Goal: Check status: Check status

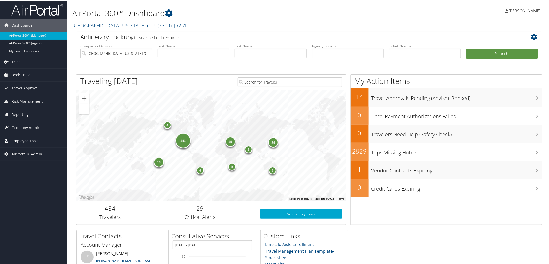
click at [36, 143] on span "Employee Tools" at bounding box center [25, 140] width 27 height 13
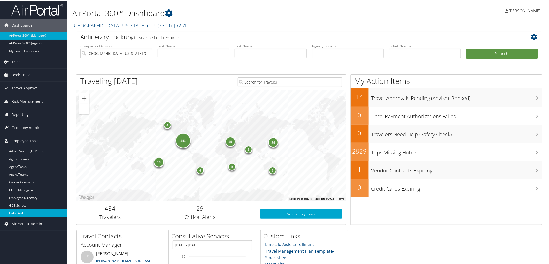
click at [25, 213] on link "Help Desk" at bounding box center [33, 213] width 67 height 8
click at [146, 52] on input "[GEOGRAPHIC_DATA][US_STATE] (CU)" at bounding box center [116, 53] width 72 height 10
click at [141, 53] on input "search" at bounding box center [116, 53] width 72 height 10
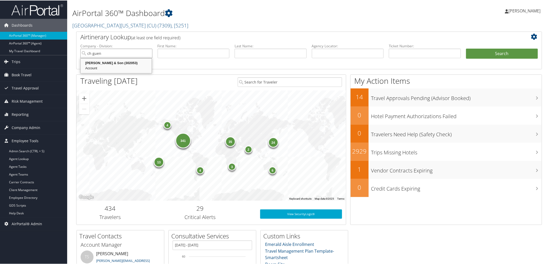
click at [116, 65] on div "Account" at bounding box center [115, 67] width 69 height 5
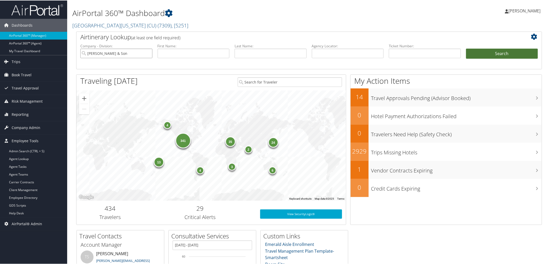
type input "[PERSON_NAME] & Son"
click at [479, 53] on button "Search" at bounding box center [502, 53] width 72 height 10
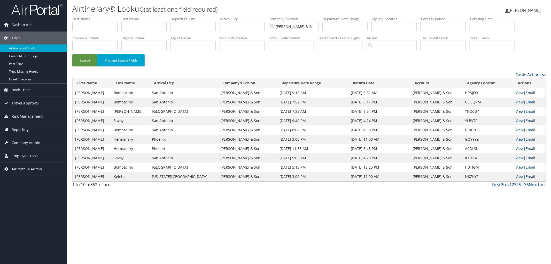
click at [513, 184] on link "2" at bounding box center [513, 185] width 2 height 6
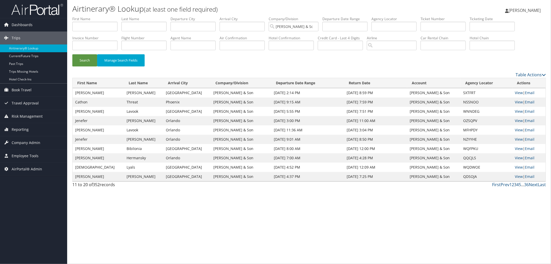
click at [515, 185] on link "3" at bounding box center [515, 185] width 2 height 6
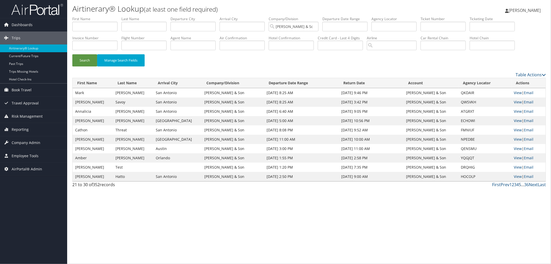
click at [520, 185] on link "5" at bounding box center [520, 185] width 2 height 6
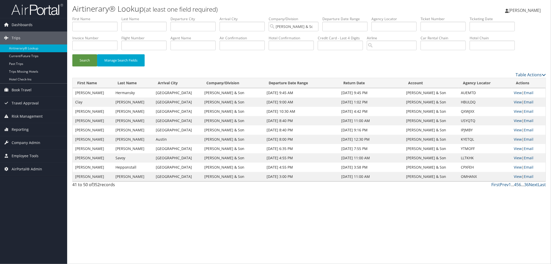
click at [519, 184] on link "6" at bounding box center [520, 185] width 2 height 6
click at [520, 184] on link "7" at bounding box center [520, 185] width 2 height 6
click at [520, 184] on link "8" at bounding box center [520, 185] width 2 height 6
click at [520, 184] on link "9" at bounding box center [520, 185] width 2 height 6
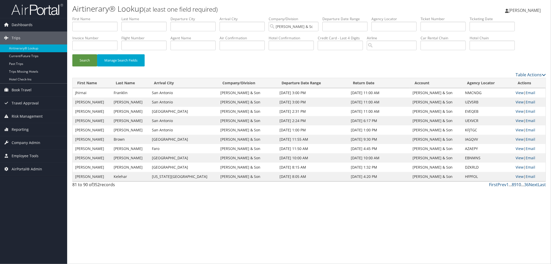
click at [519, 183] on link "10" at bounding box center [518, 185] width 5 height 6
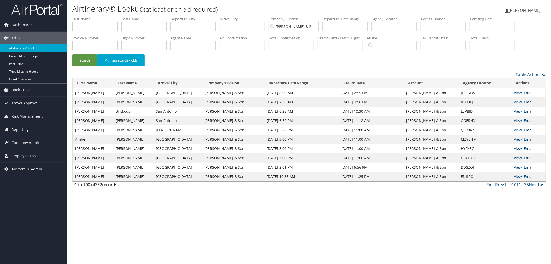
click at [541, 184] on link "Last" at bounding box center [542, 185] width 8 height 6
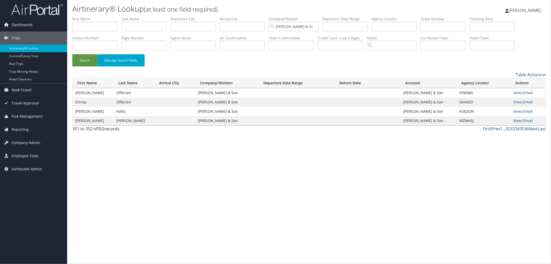
click at [524, 129] on link "35" at bounding box center [522, 129] width 5 height 6
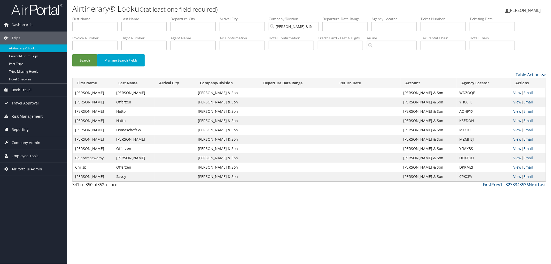
click at [517, 91] on link "View" at bounding box center [517, 92] width 8 height 5
click at [18, 157] on span "Employee Tools" at bounding box center [25, 155] width 27 height 13
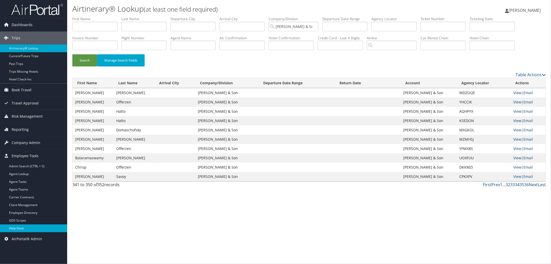
click at [19, 227] on link "Help Desk" at bounding box center [33, 228] width 67 height 8
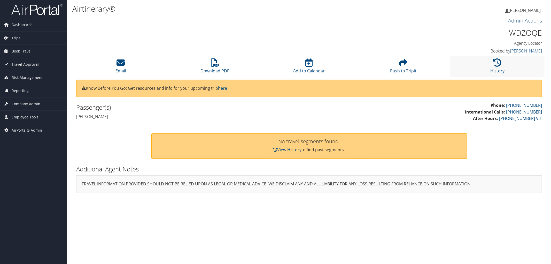
click at [494, 67] on li "History" at bounding box center [497, 66] width 94 height 21
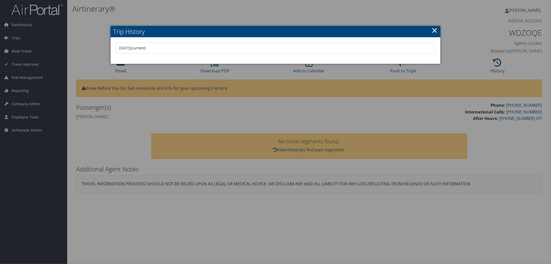
click at [219, 125] on div at bounding box center [275, 132] width 551 height 264
